Goal: Complete application form

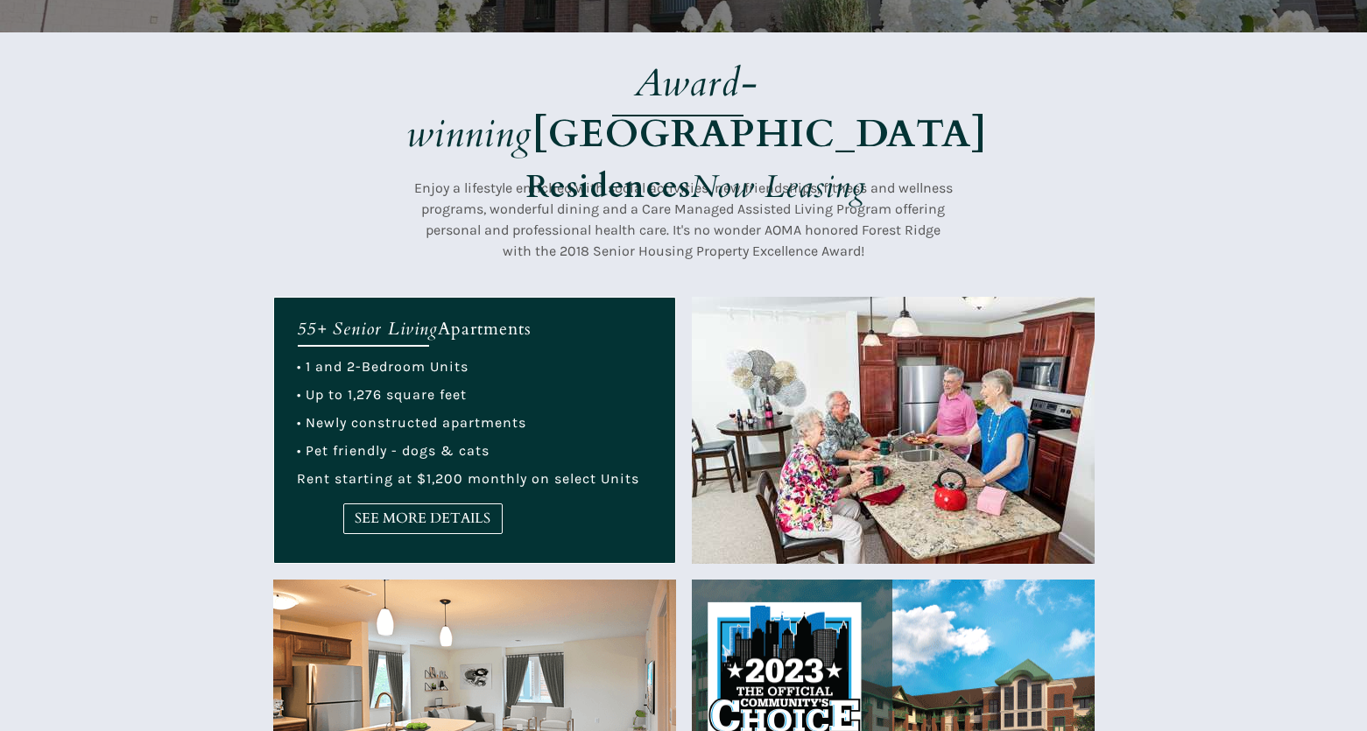
scroll to position [526, 0]
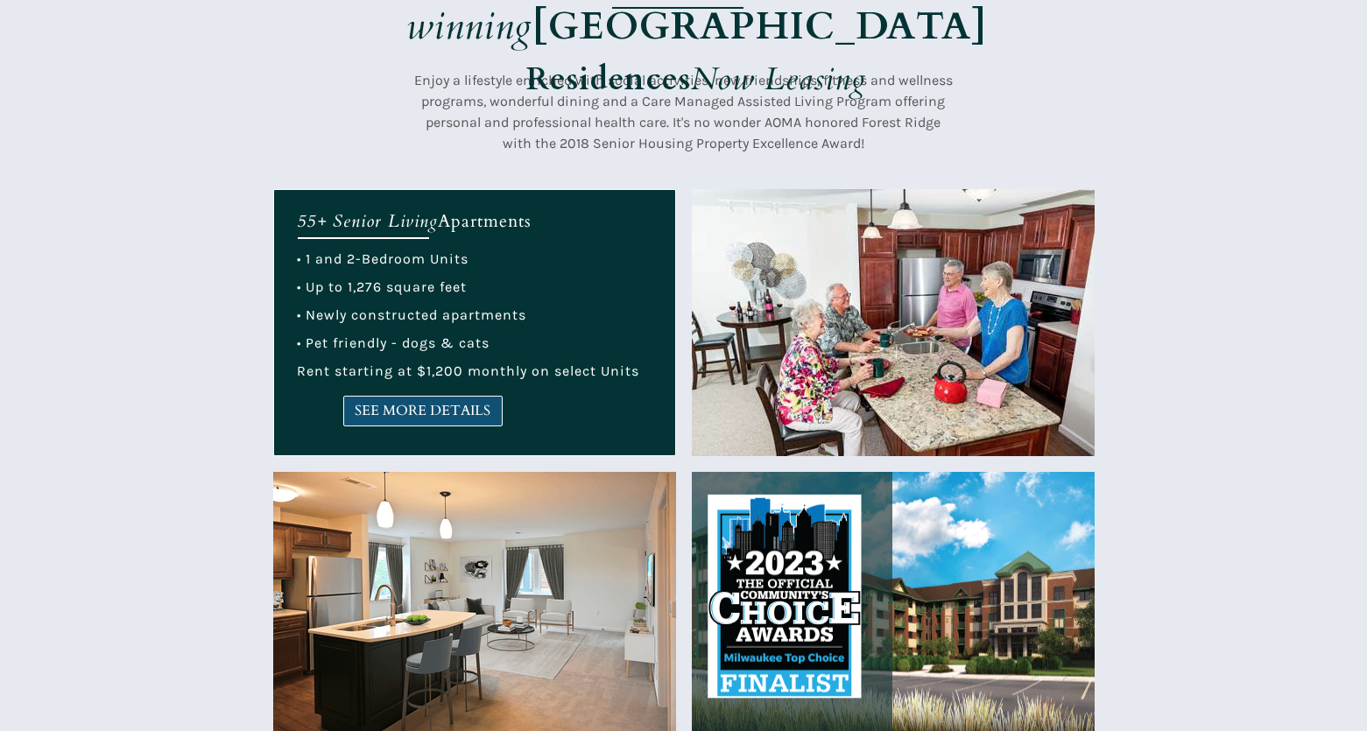
click at [412, 409] on span "SEE MORE DETAILS" at bounding box center [423, 411] width 158 height 17
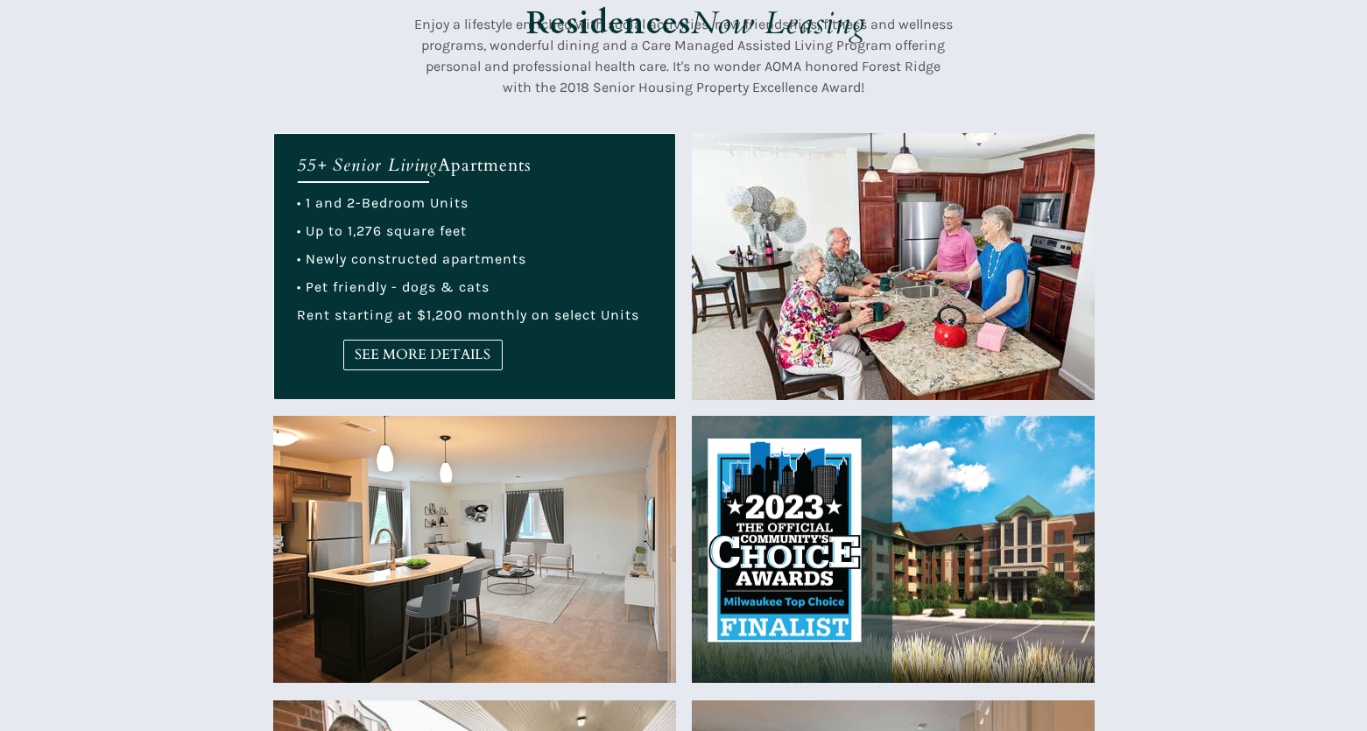
scroll to position [613, 0]
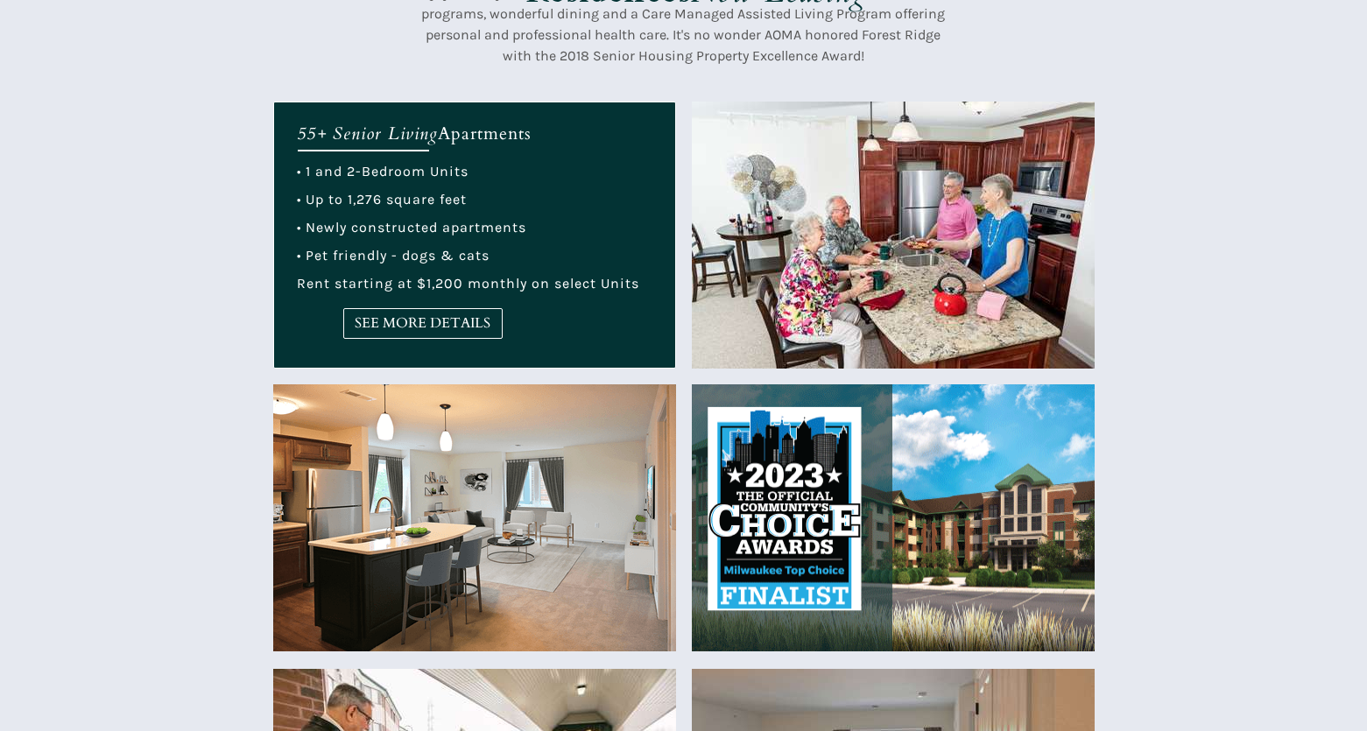
click at [796, 280] on img at bounding box center [893, 235] width 403 height 267
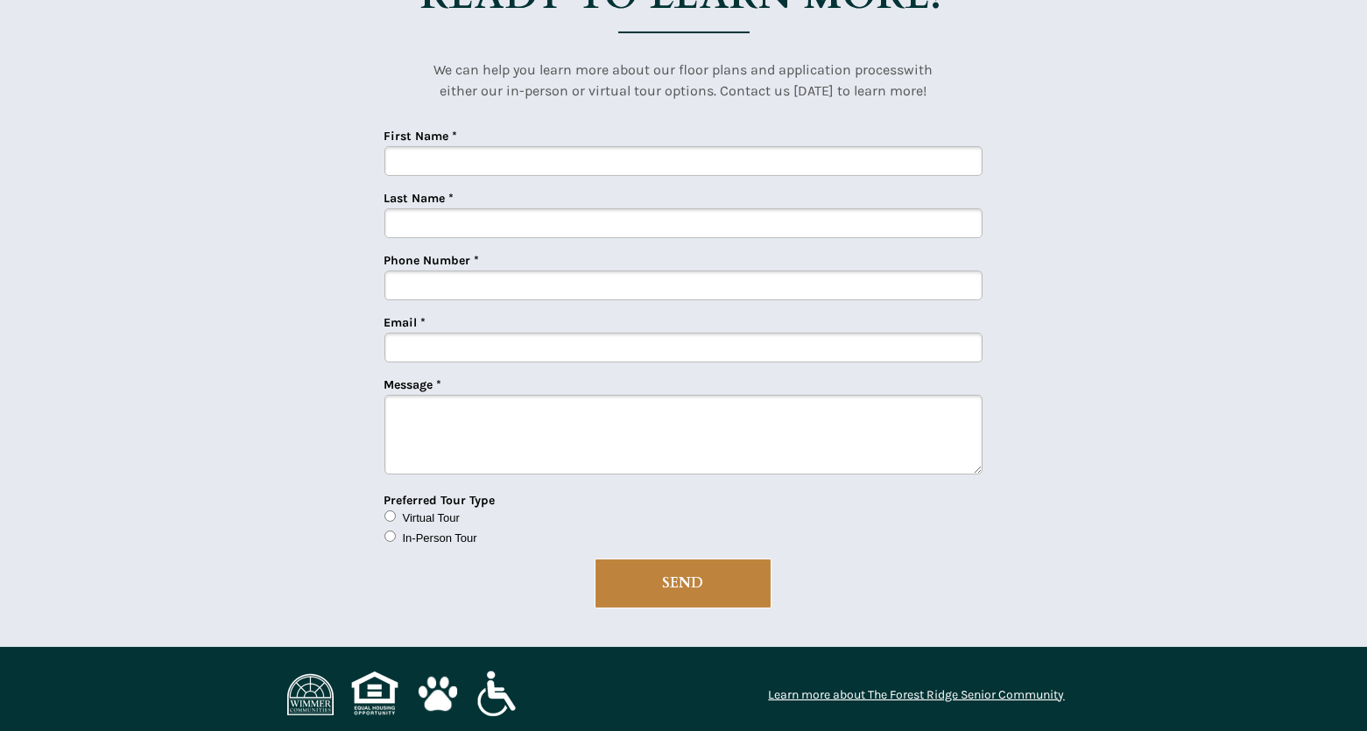
scroll to position [4307, 0]
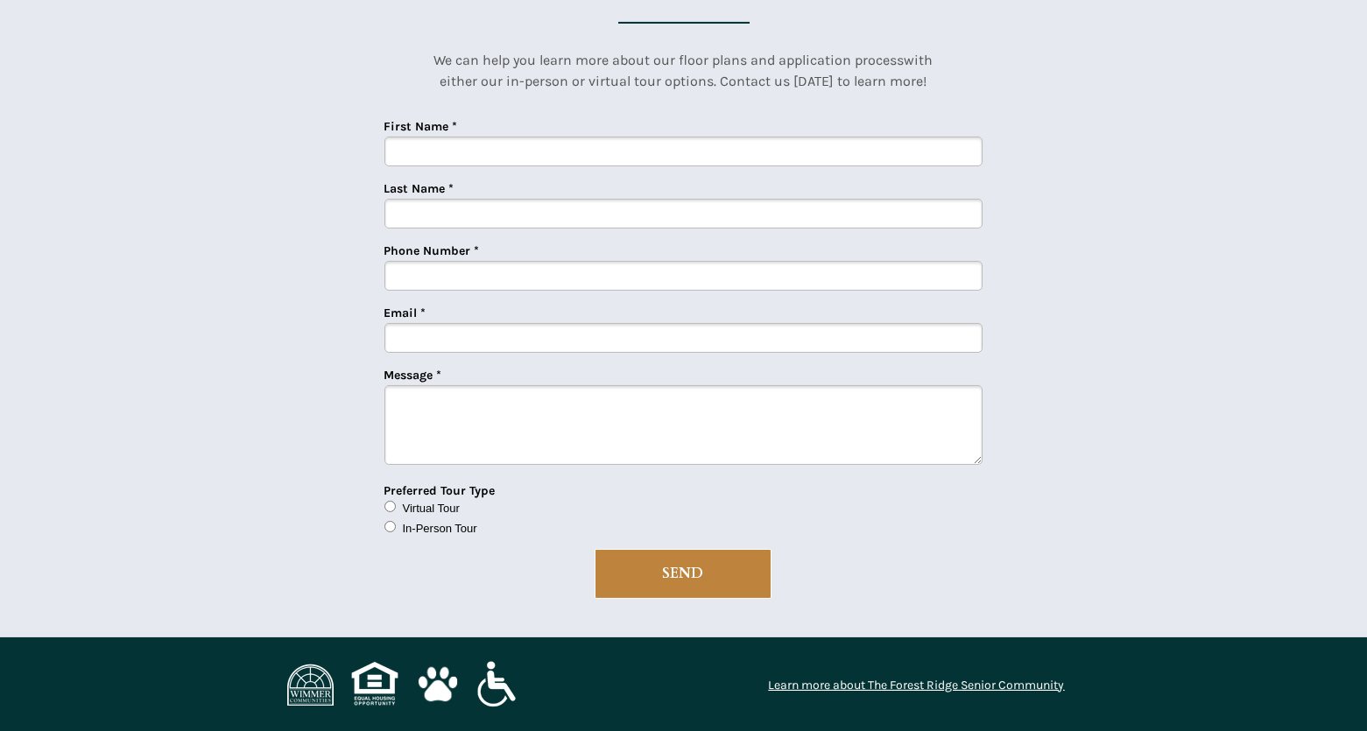
click at [453, 145] on input "First Name *" at bounding box center [684, 152] width 598 height 30
type input "[PERSON_NAME]"
type input "4149036304"
type input "[EMAIL_ADDRESS][DOMAIN_NAME]"
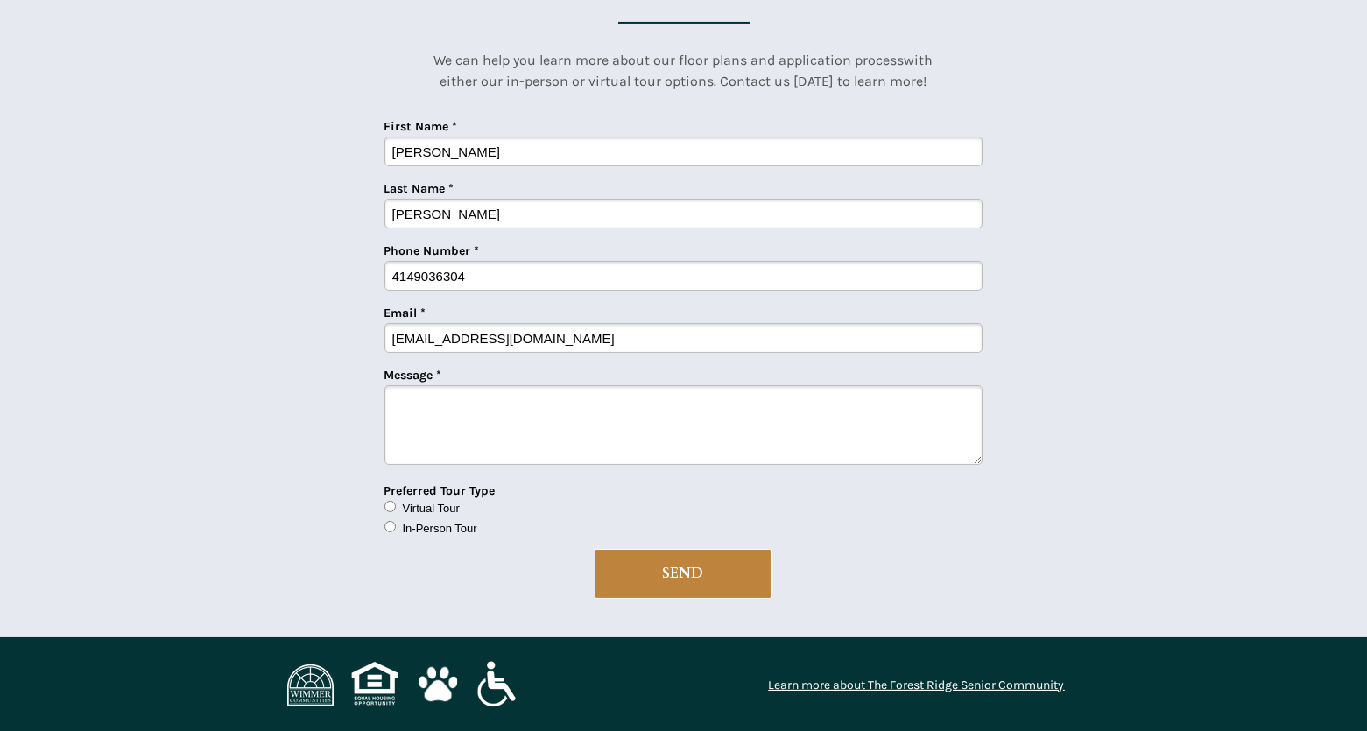
click at [449, 432] on textarea "Message *" at bounding box center [684, 425] width 598 height 80
click at [865, 427] on textarea "Hello My husband and I are looking to move into a indepen" at bounding box center [684, 425] width 598 height 80
drag, startPoint x: 788, startPoint y: 413, endPoint x: 766, endPoint y: 413, distance: 22.8
click at [766, 413] on textarea "Hello My husband and I are looking to move into a independent living faci ;ity" at bounding box center [684, 425] width 598 height 80
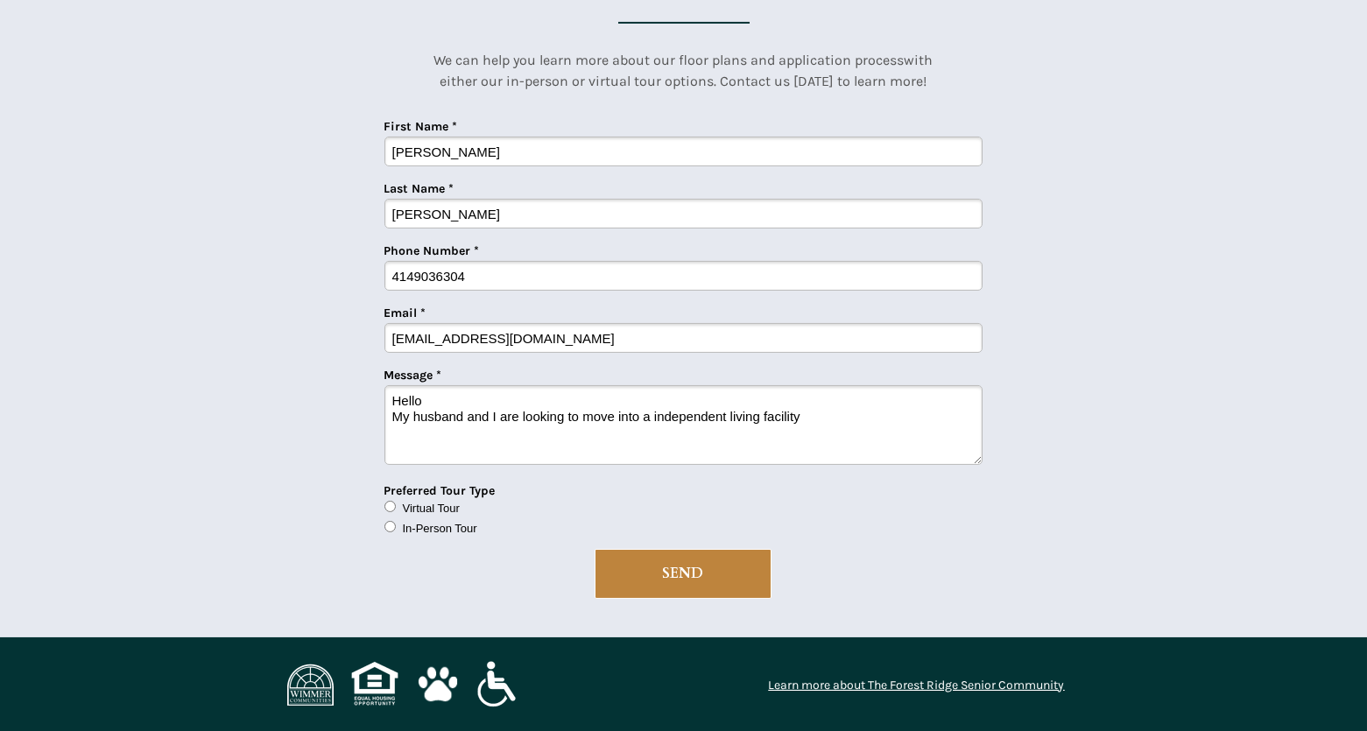
click at [807, 418] on textarea "Hello My husband and I are looking to move into a independent living facility" at bounding box center [684, 425] width 598 height 80
type textarea "Hello My husband and I are looking to move into a independent living facility"
click at [389, 530] on input "In-Person Tour" at bounding box center [390, 526] width 11 height 11
radio input "true"
click at [684, 579] on span "SEND" at bounding box center [683, 574] width 175 height 17
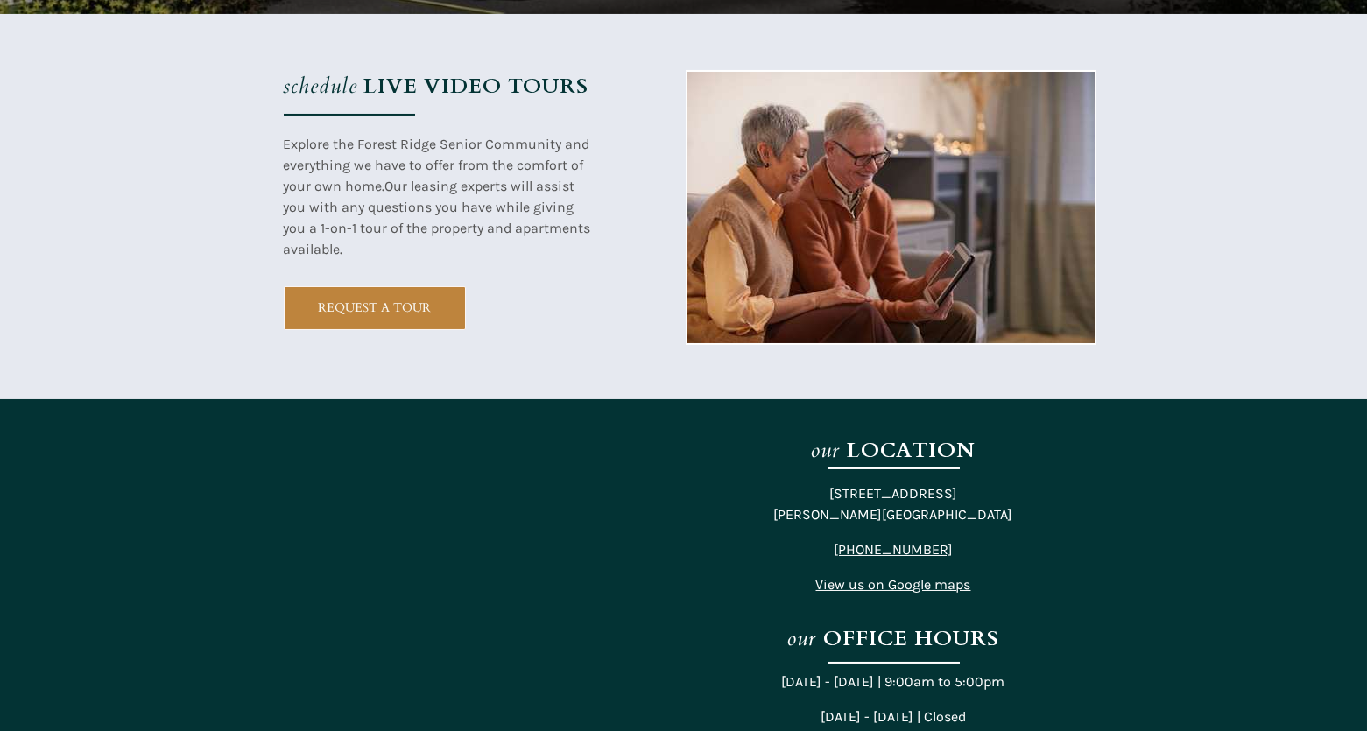
scroll to position [2817, 0]
